Goal: Find specific page/section: Find specific page/section

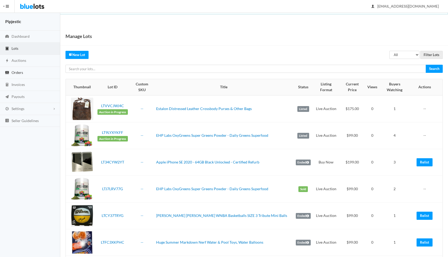
click at [25, 71] on link "Orders" at bounding box center [30, 73] width 60 height 12
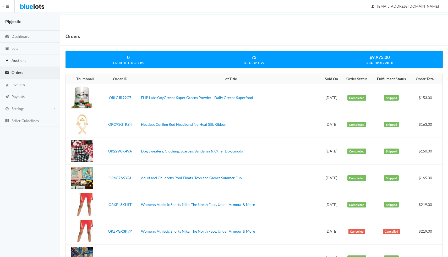
click at [24, 58] on link "Auctions" at bounding box center [30, 61] width 60 height 12
